Goal: Check status: Check status

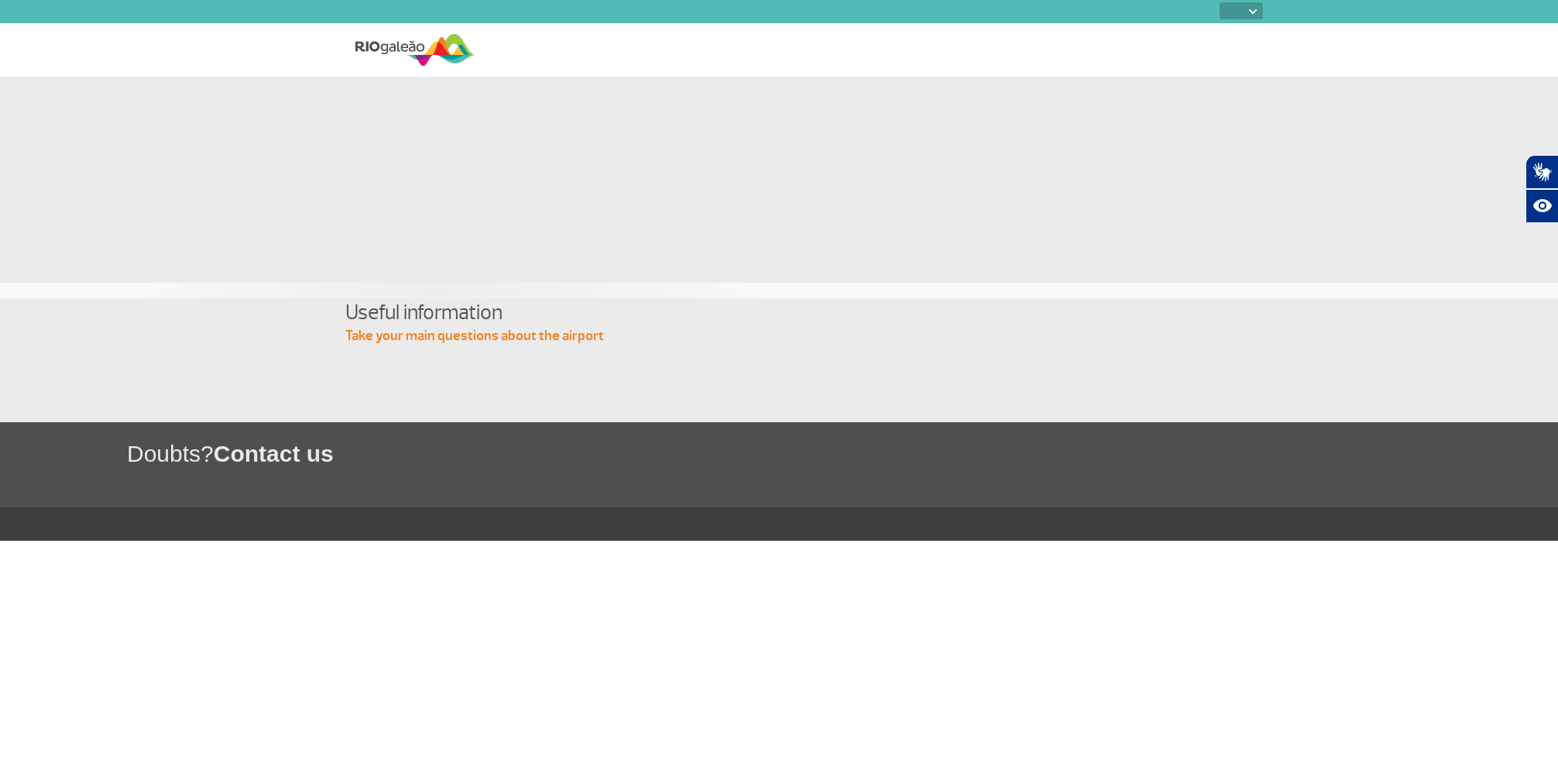
select select
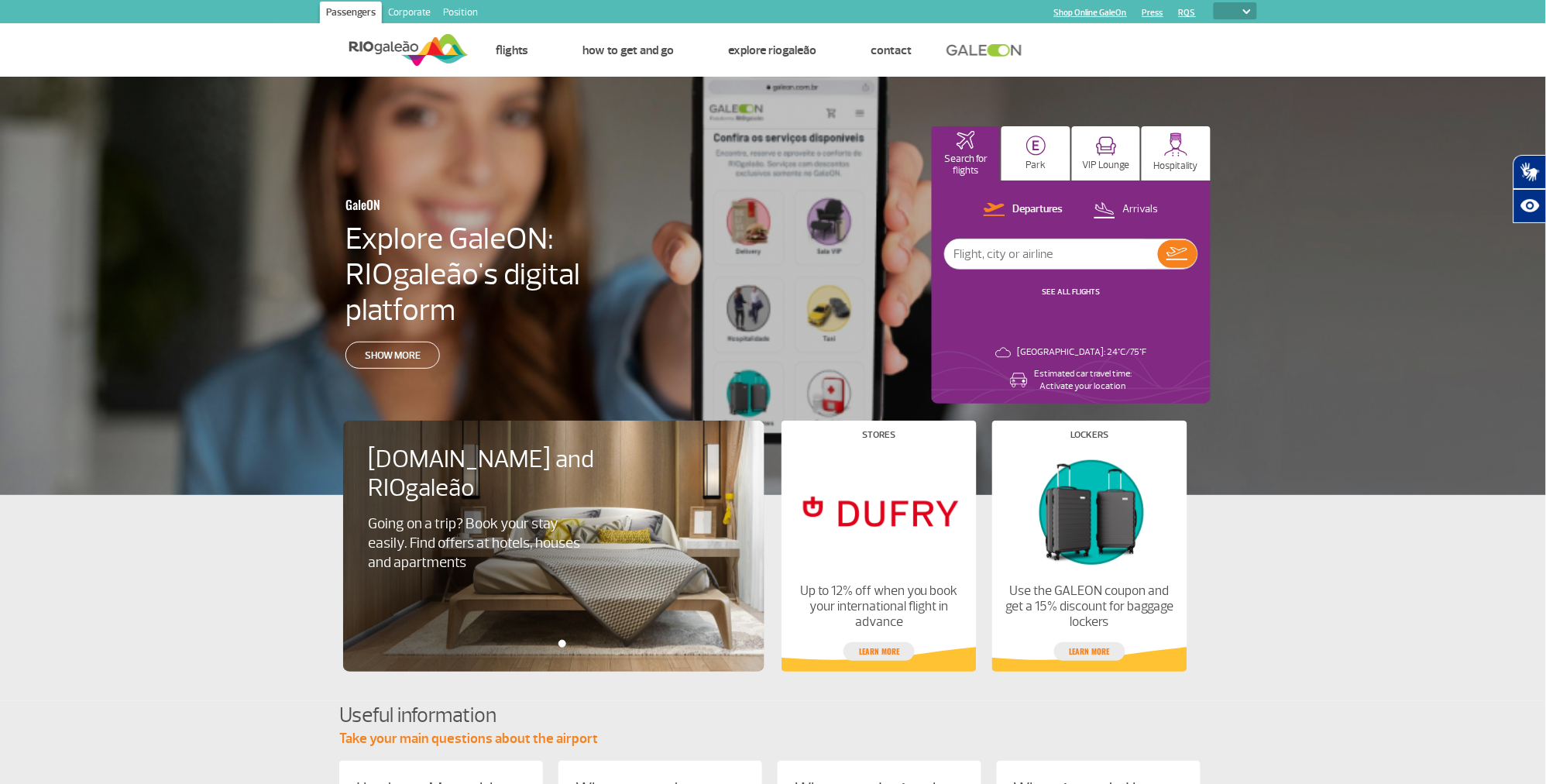
click at [981, 253] on input "text" at bounding box center [1052, 254] width 213 height 29
click at [983, 253] on input "text" at bounding box center [1052, 254] width 213 height 29
type input "LA3367"
click at [1173, 252] on img at bounding box center [1176, 254] width 22 height 13
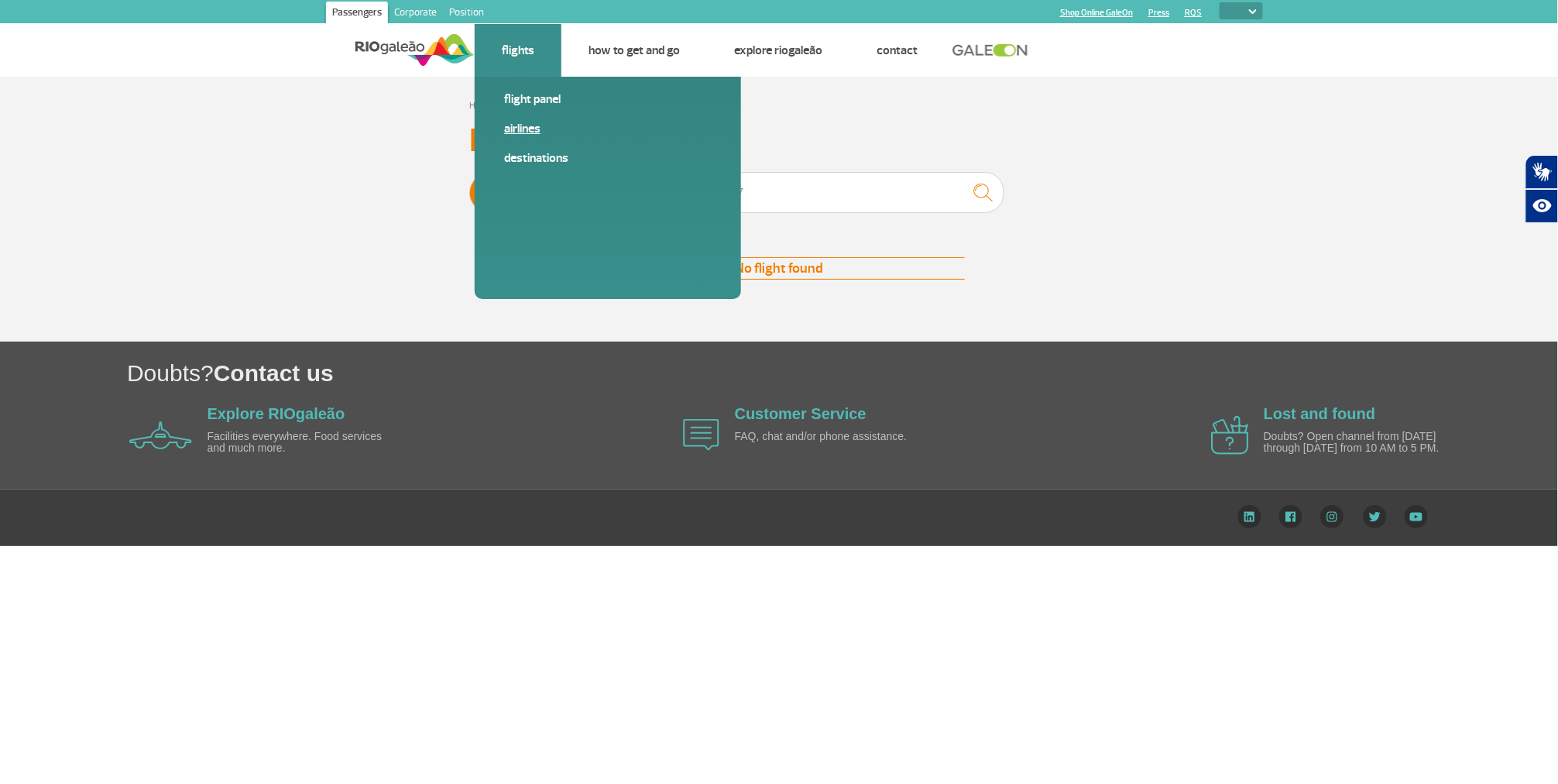
click at [521, 129] on link "Airlines" at bounding box center [608, 128] width 208 height 17
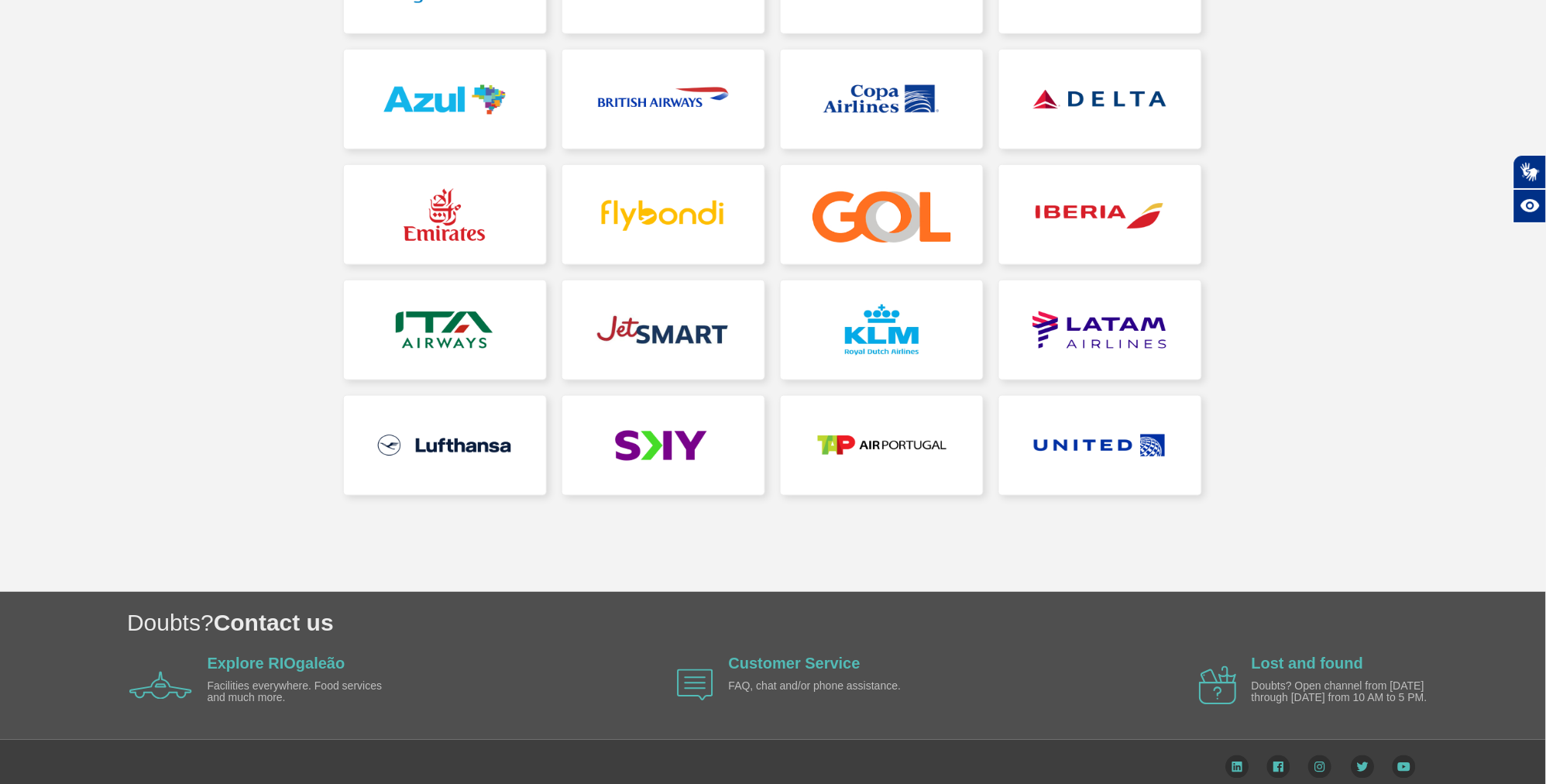
scroll to position [326, 0]
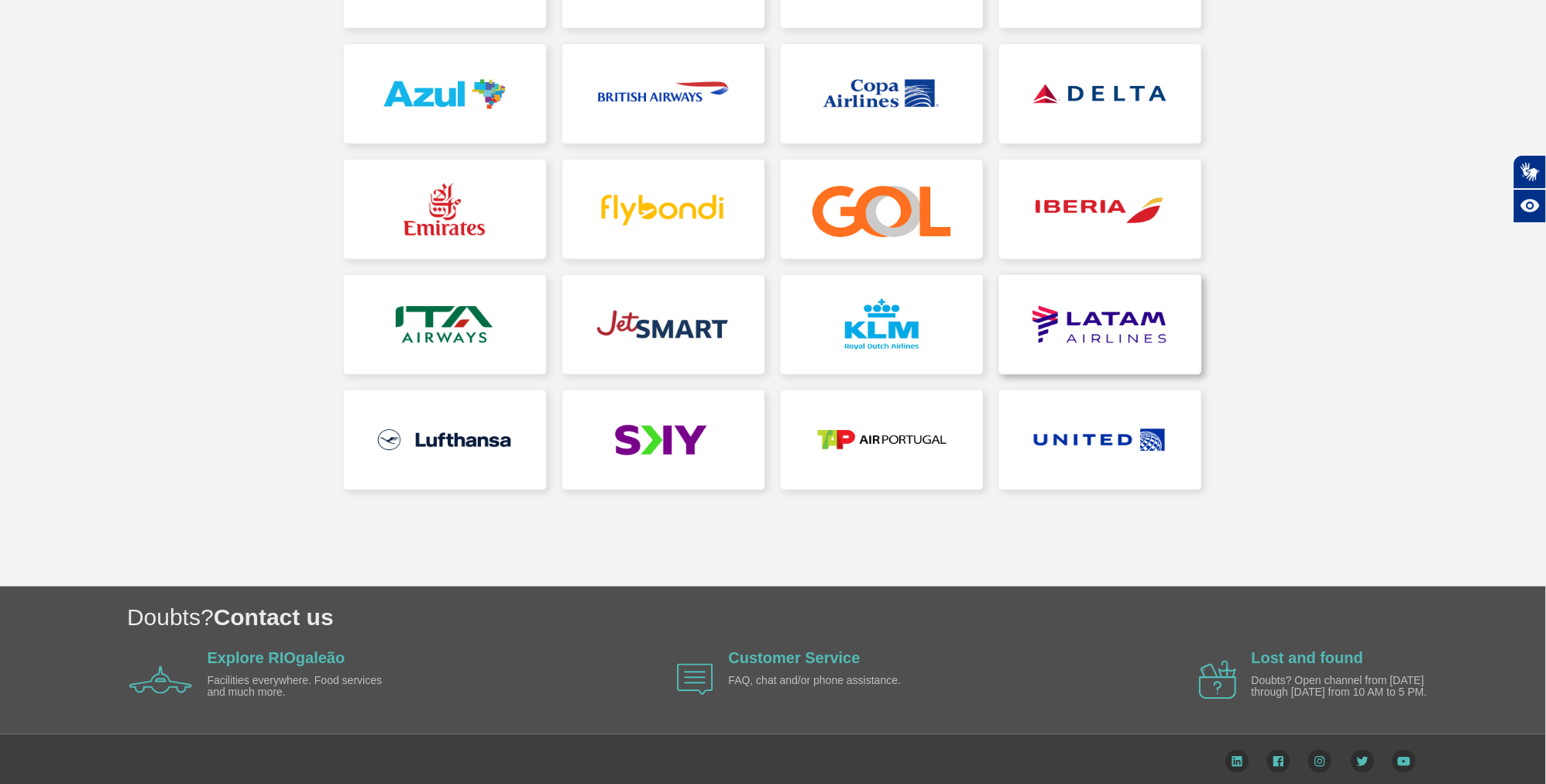
click at [1107, 327] on link at bounding box center [1101, 325] width 202 height 99
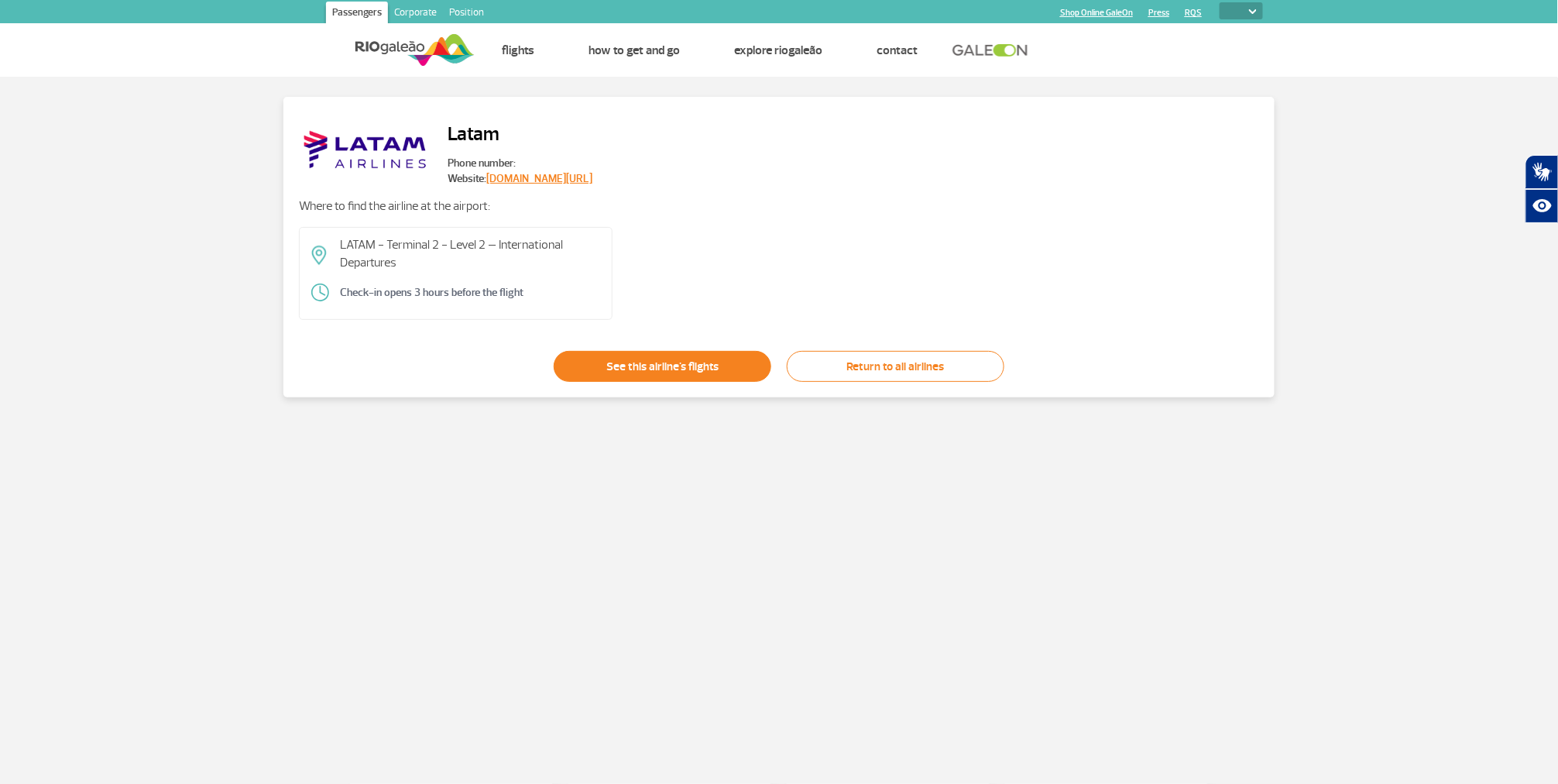
click at [661, 366] on link "See this airline's flights" at bounding box center [663, 366] width 218 height 31
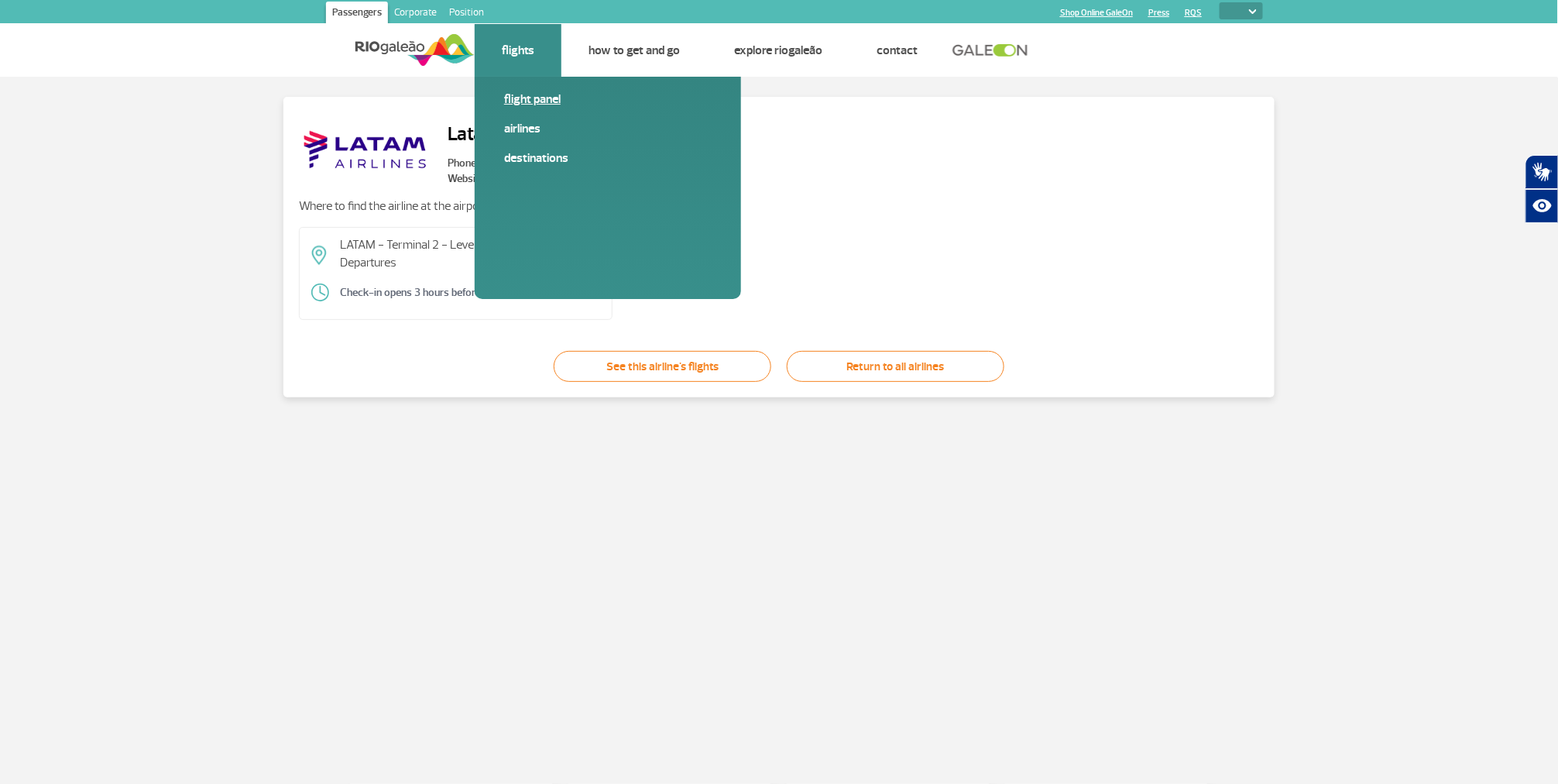
click at [534, 97] on link "Flight panel" at bounding box center [608, 99] width 208 height 17
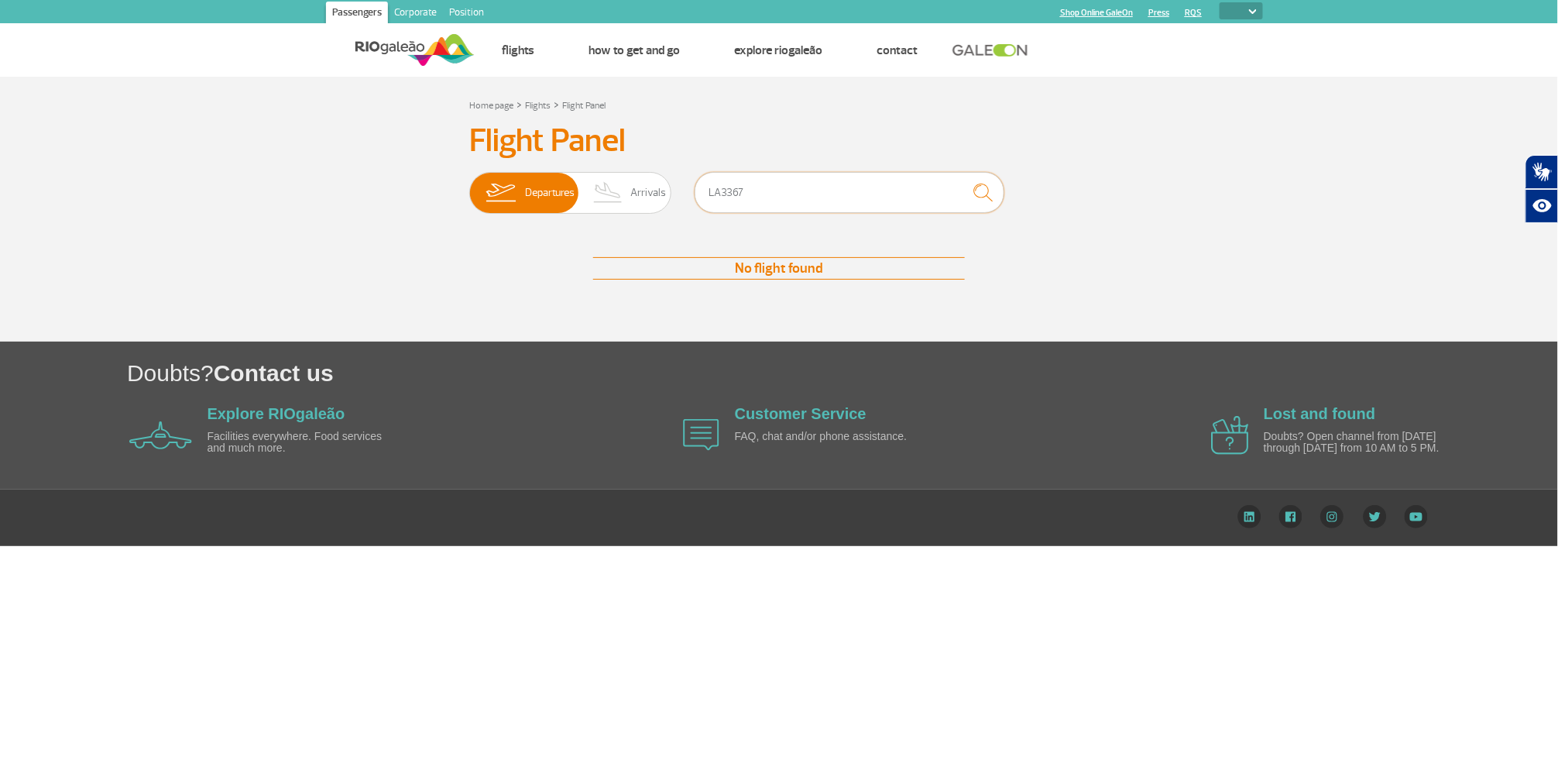
click at [815, 195] on input "LA3367" at bounding box center [849, 193] width 310 height 41
type input "LATAM"
click at [983, 191] on img "submit" at bounding box center [983, 193] width 34 height 32
drag, startPoint x: 779, startPoint y: 193, endPoint x: 694, endPoint y: 194, distance: 85.0
click at [694, 194] on input "LATAM" at bounding box center [849, 193] width 310 height 41
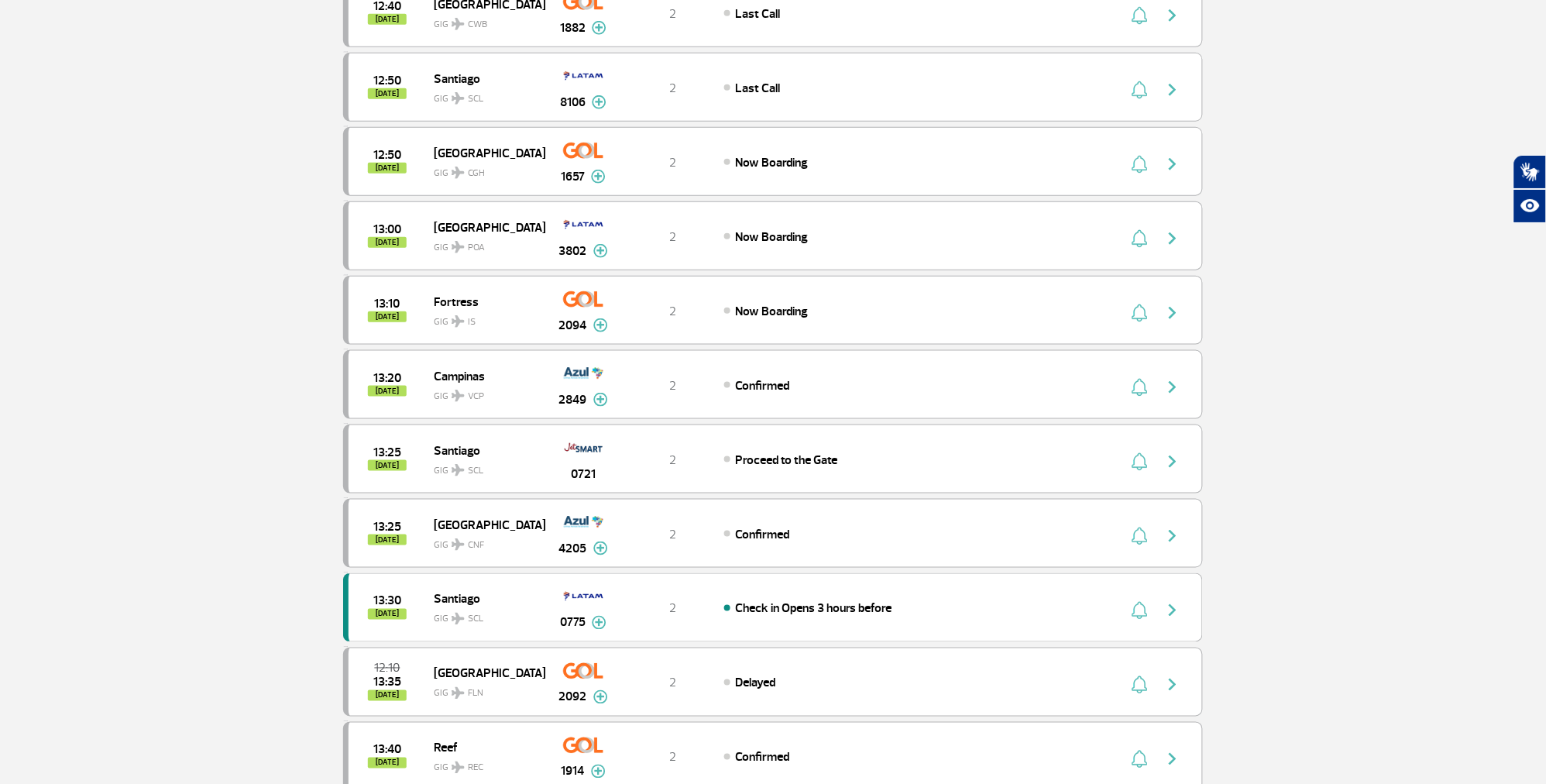
scroll to position [163, 0]
